Goal: Transaction & Acquisition: Purchase product/service

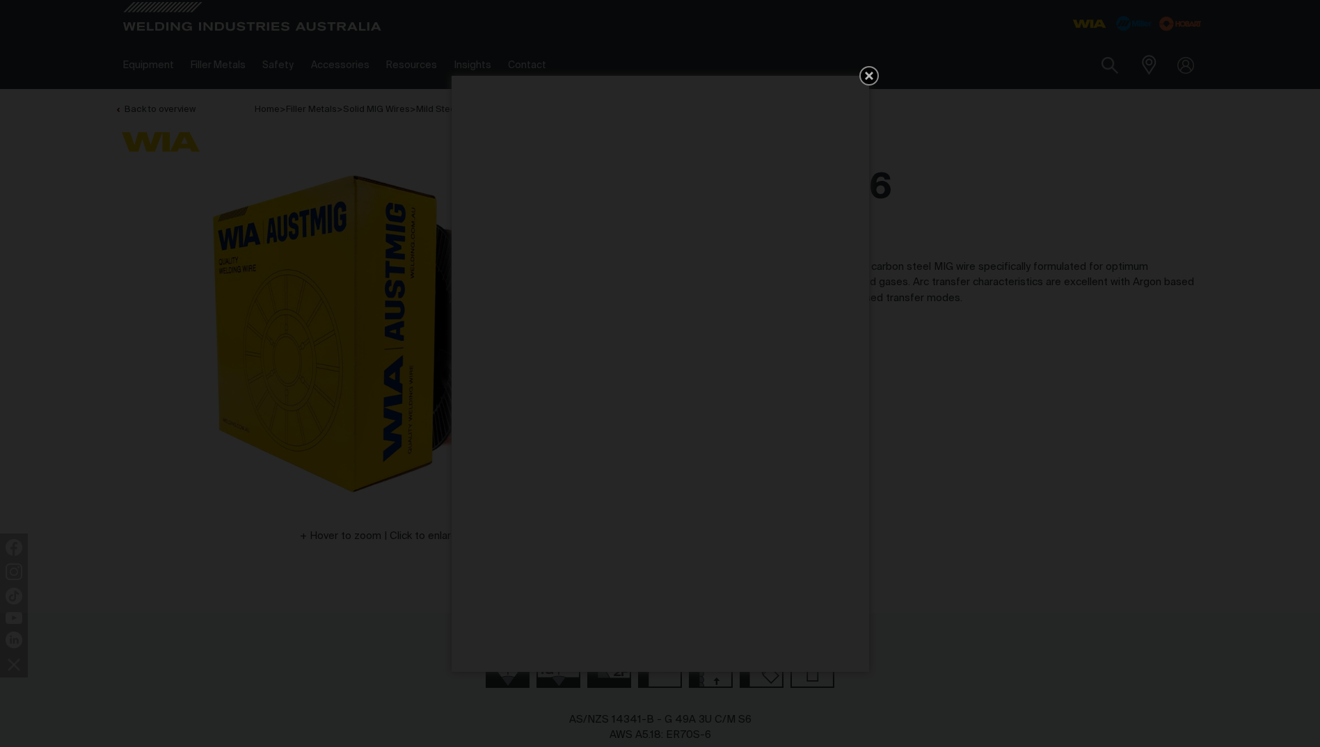
click at [860, 76] on icon "Get 5 WIA Welding Guides Free!" at bounding box center [868, 75] width 17 height 17
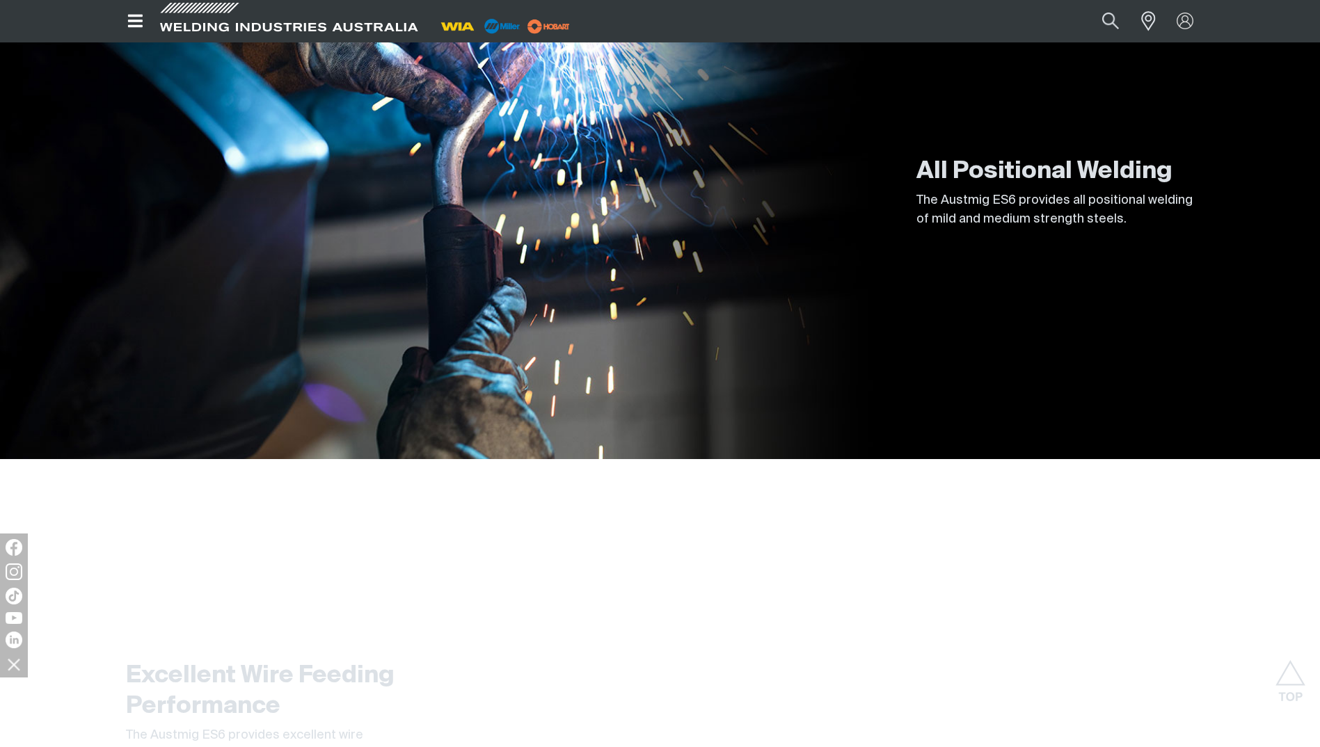
scroll to position [1043, 0]
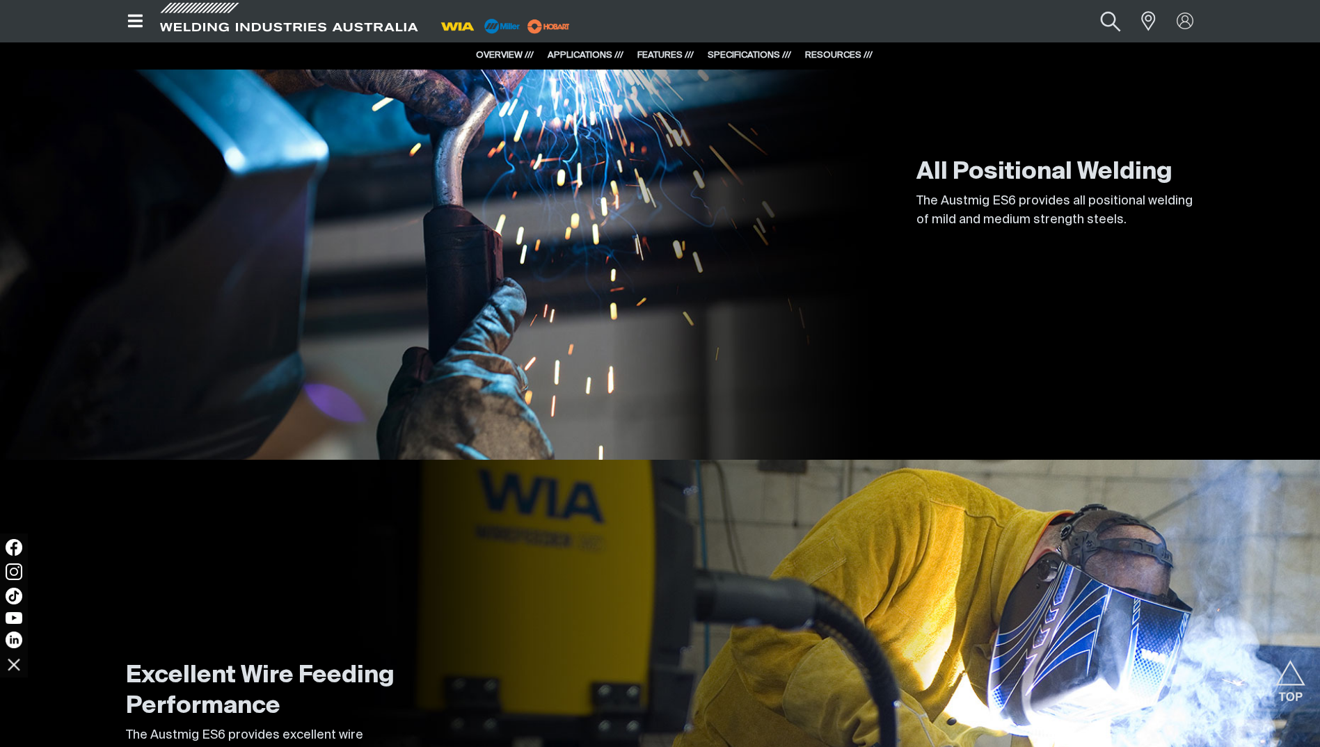
click at [1109, 26] on button "Search products" at bounding box center [1110, 21] width 56 height 38
click at [957, 19] on input "Search" at bounding box center [1025, 21] width 214 height 30
type input "es609m5kg"
click at [1098, 19] on button "Search products" at bounding box center [1110, 21] width 56 height 38
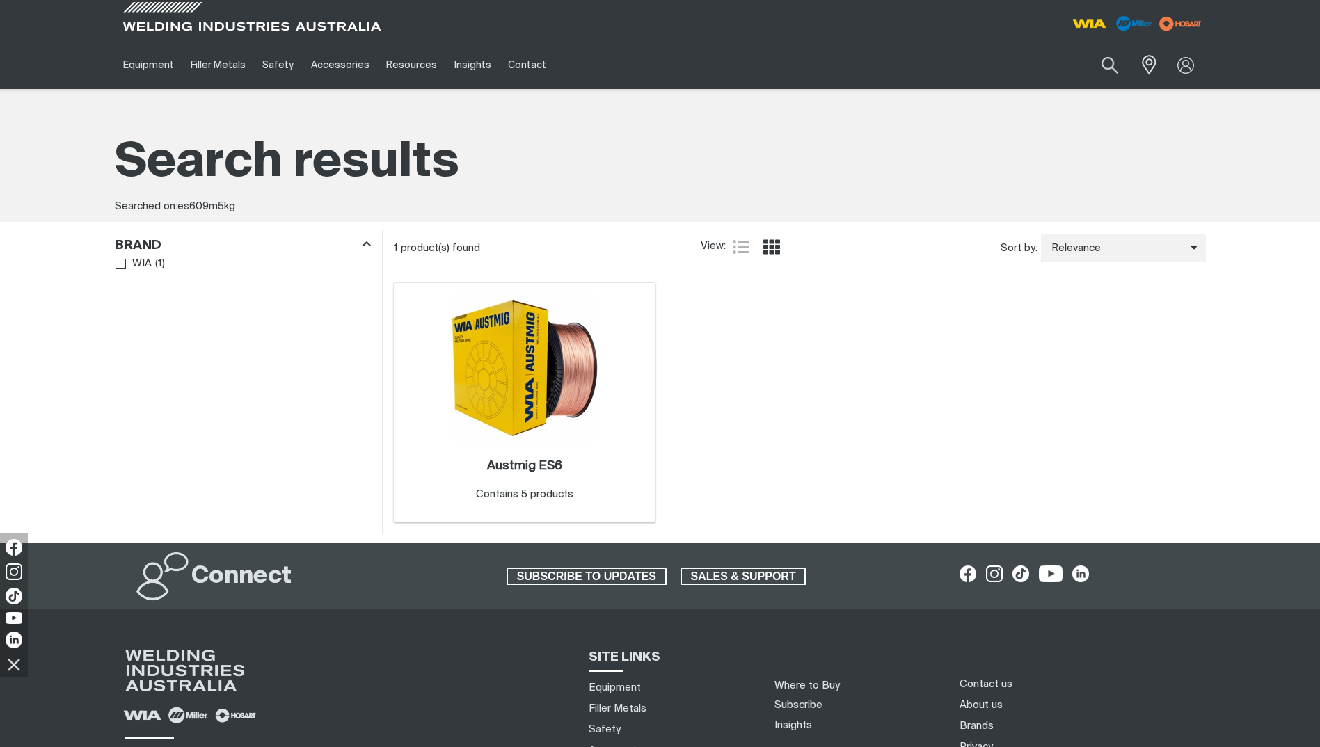
click at [512, 404] on img at bounding box center [524, 368] width 149 height 149
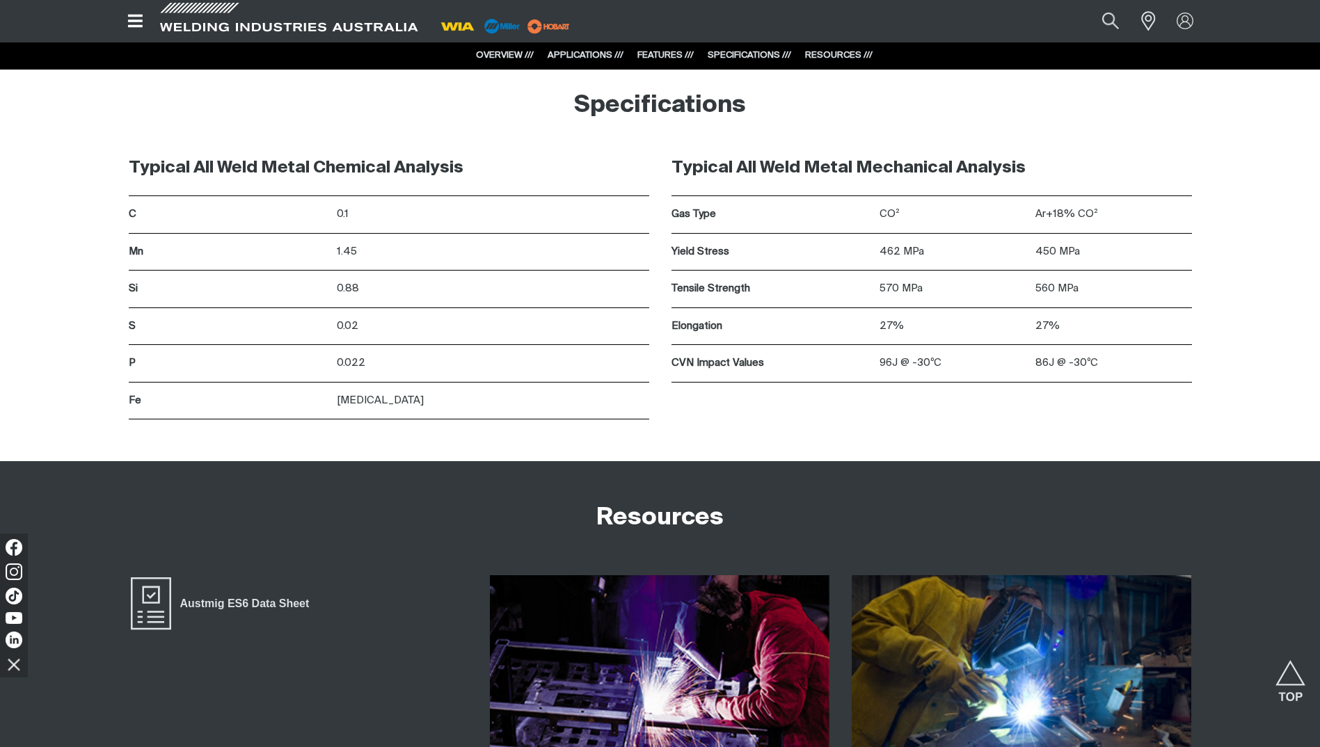
scroll to position [1948, 0]
